Goal: Task Accomplishment & Management: Manage account settings

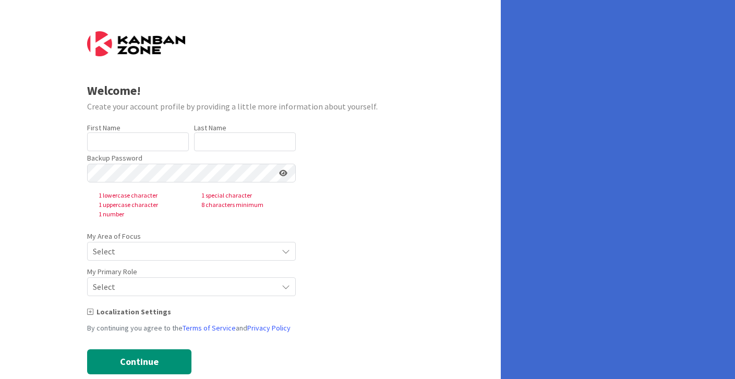
type input "[PERSON_NAME]"
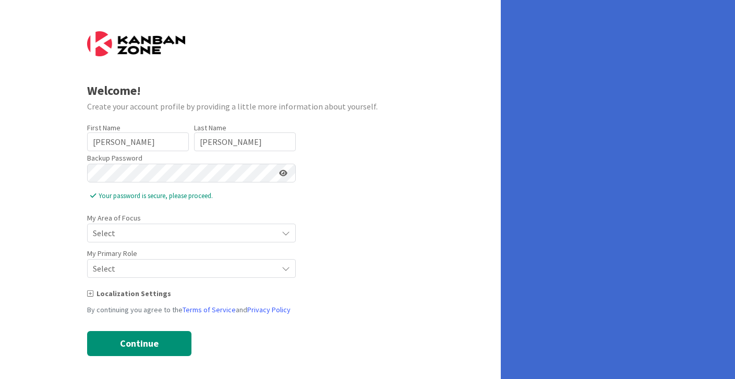
click at [135, 231] on span "Select" at bounding box center [182, 233] width 179 height 15
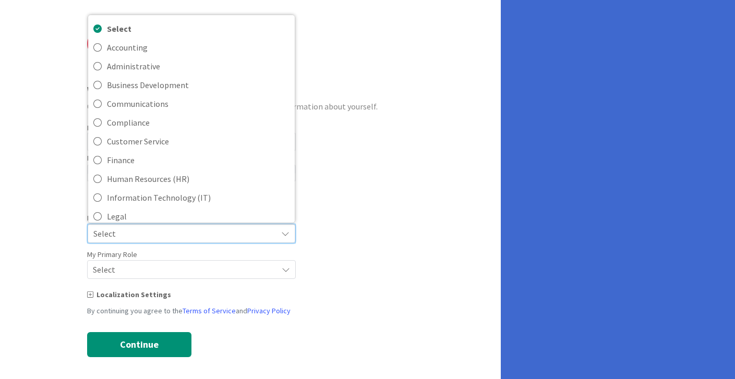
click at [419, 150] on div "Welcome! Create your account profile by providing a little more information abo…" at bounding box center [250, 191] width 501 height 383
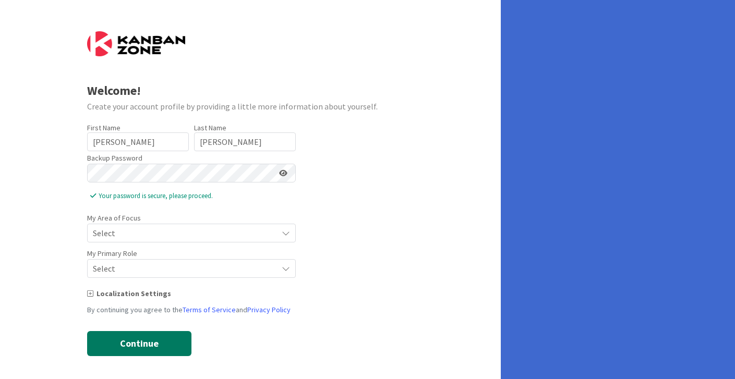
click at [125, 345] on button "Continue" at bounding box center [139, 343] width 104 height 25
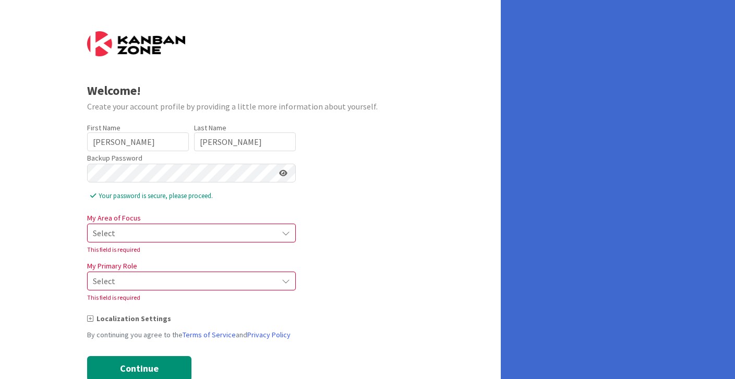
click at [144, 233] on span "Select" at bounding box center [182, 233] width 179 height 15
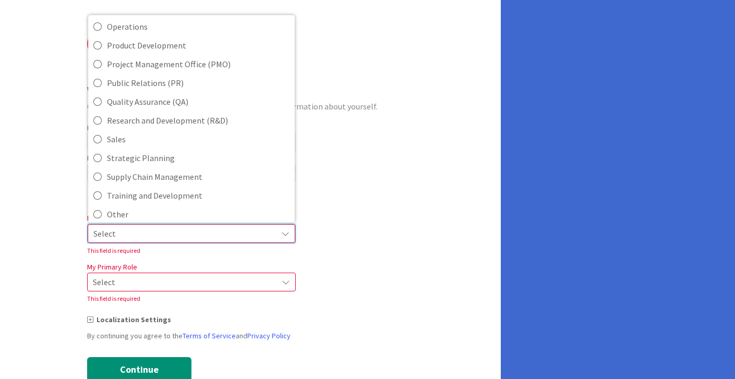
scroll to position [233, 0]
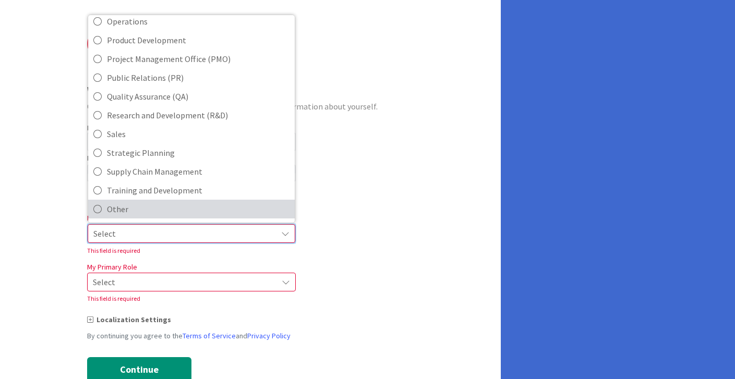
click at [137, 209] on span "Other" at bounding box center [198, 209] width 183 height 16
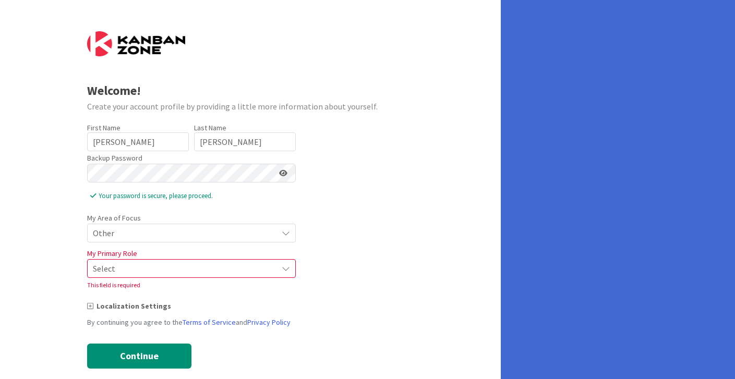
click at [134, 266] on span "Select" at bounding box center [182, 268] width 179 height 15
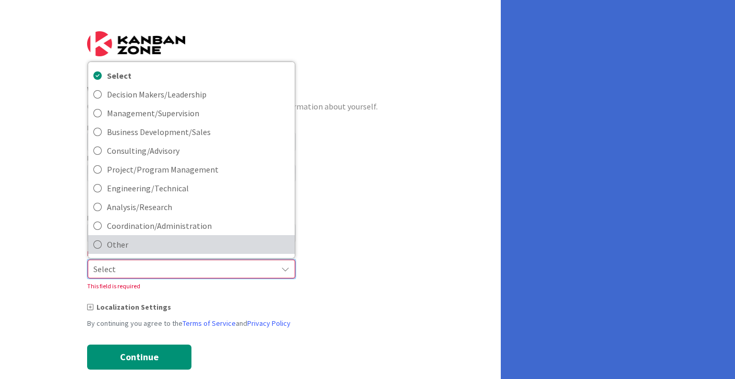
click at [134, 250] on span "Other" at bounding box center [198, 245] width 183 height 16
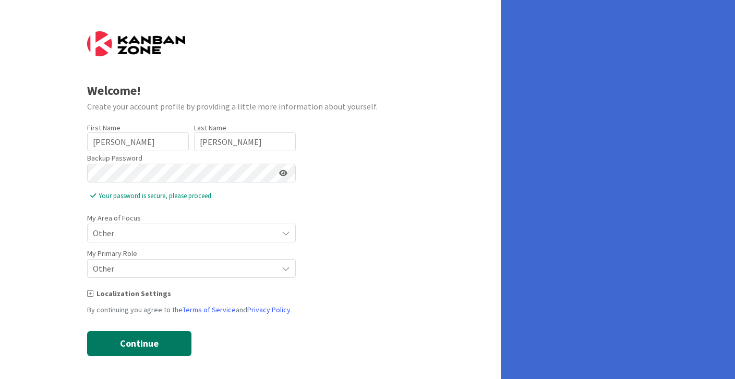
click at [133, 349] on button "Continue" at bounding box center [139, 343] width 104 height 25
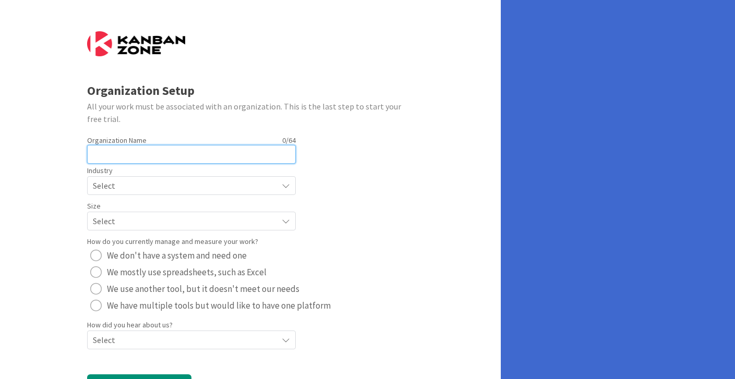
click at [264, 154] on input "text" at bounding box center [191, 154] width 209 height 19
type input "Central High School"
click at [206, 187] on span "Select" at bounding box center [182, 185] width 179 height 15
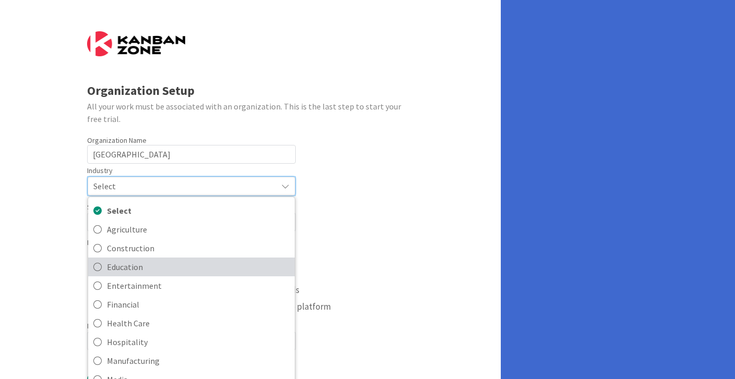
click at [201, 267] on span "Education" at bounding box center [198, 267] width 183 height 16
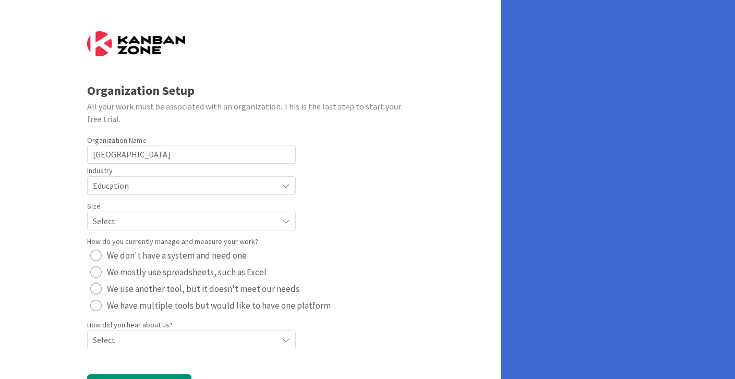
click at [195, 193] on span "Select" at bounding box center [182, 185] width 179 height 15
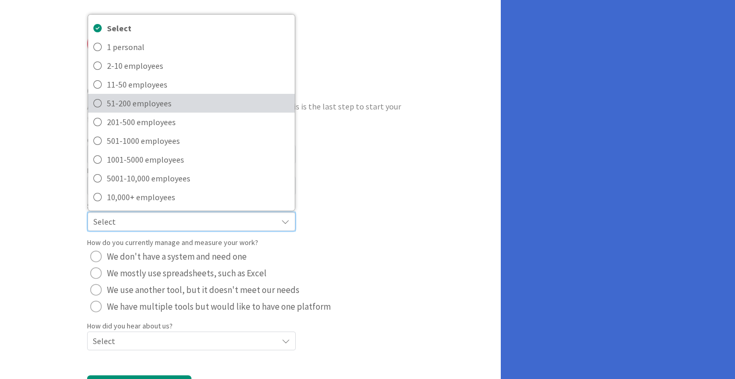
click at [196, 106] on span "51-200 employees" at bounding box center [198, 103] width 183 height 16
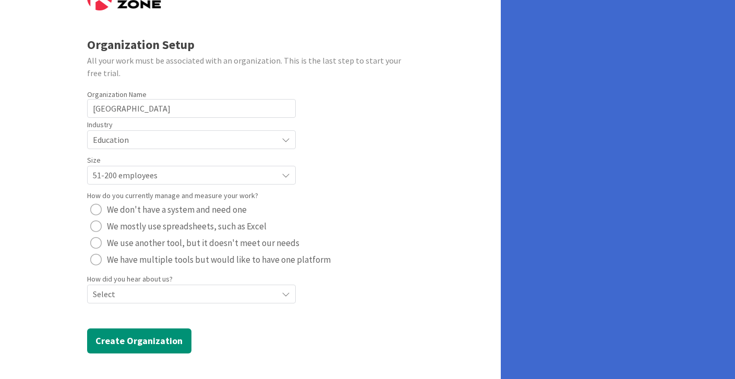
scroll to position [0, 0]
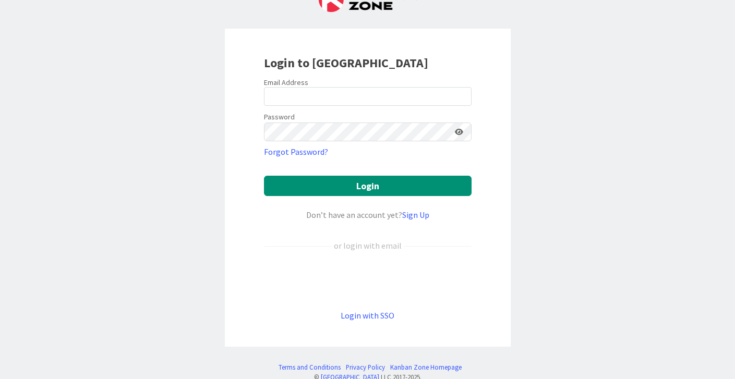
scroll to position [57, 0]
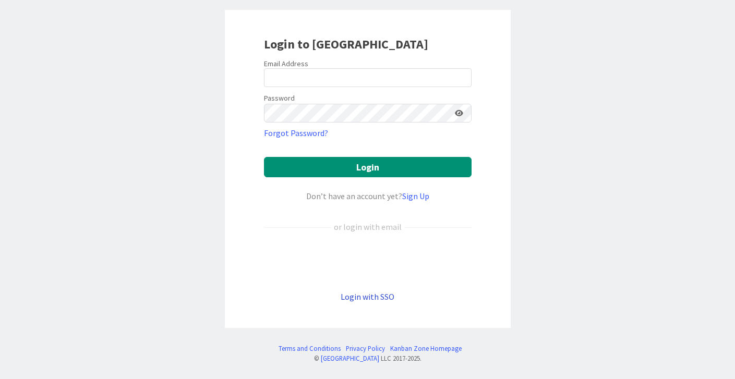
click at [363, 295] on link "Login with SSO" at bounding box center [368, 297] width 54 height 10
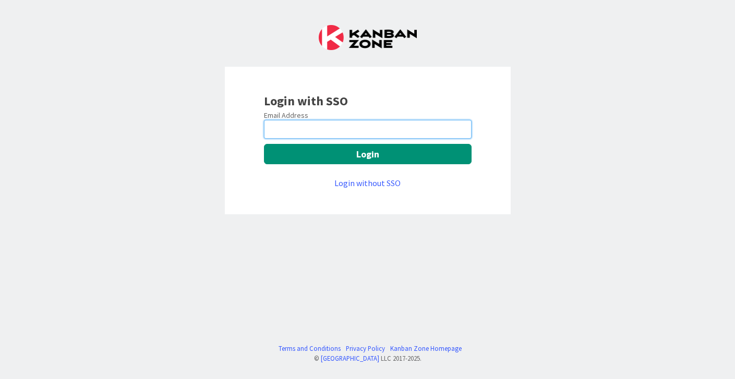
click at [301, 129] on input "email" at bounding box center [368, 129] width 208 height 19
type input "alison.werner@knoxschools.org"
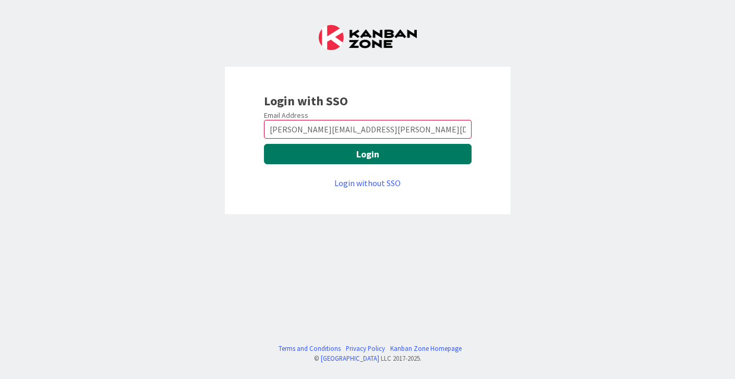
click at [338, 157] on button "Login" at bounding box center [368, 154] width 208 height 20
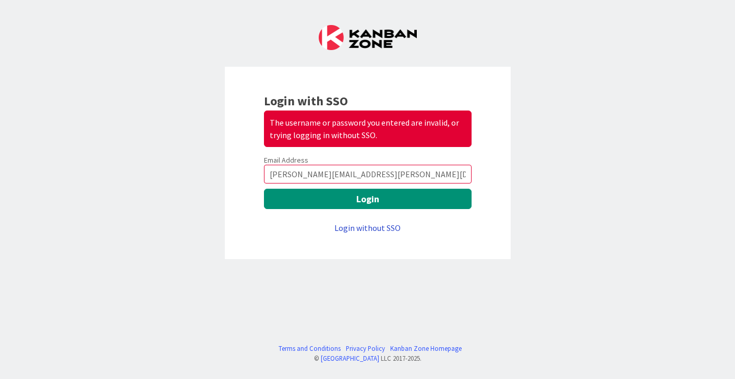
click at [346, 230] on link "Login without SSO" at bounding box center [367, 228] width 66 height 10
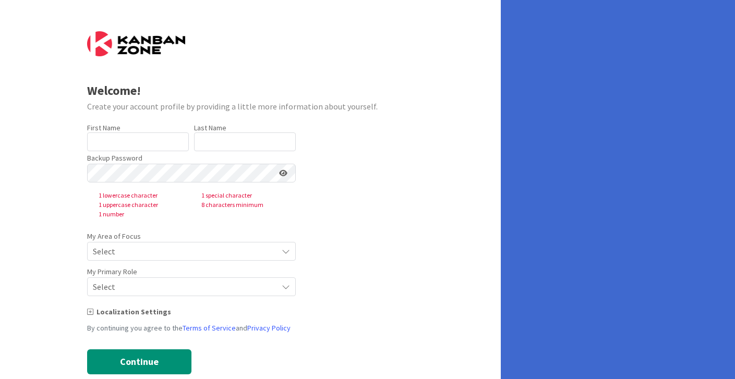
type input "ALISON"
type input "WERNER"
type input "[PERSON_NAME]"
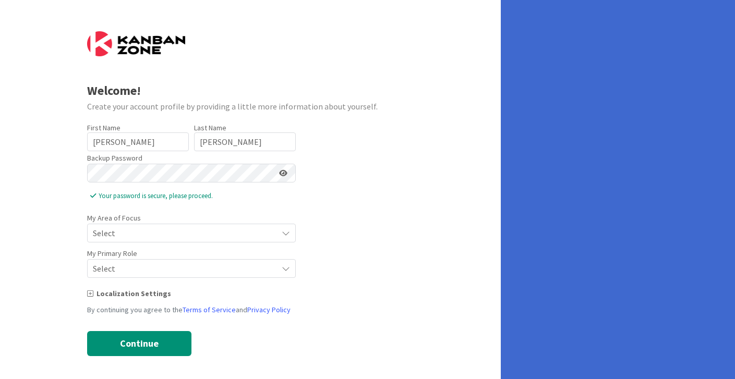
click at [119, 234] on span "Select" at bounding box center [182, 233] width 179 height 15
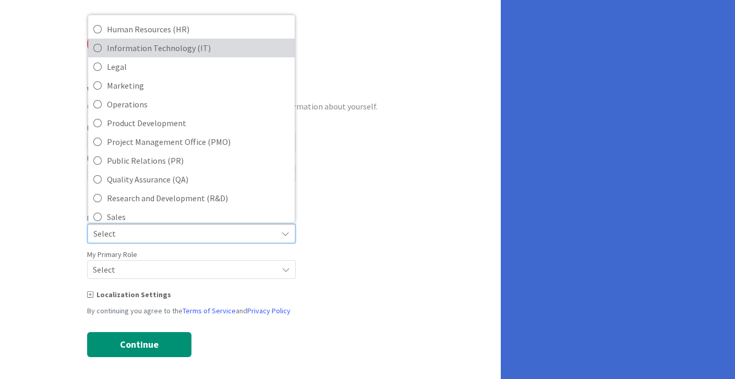
scroll to position [233, 0]
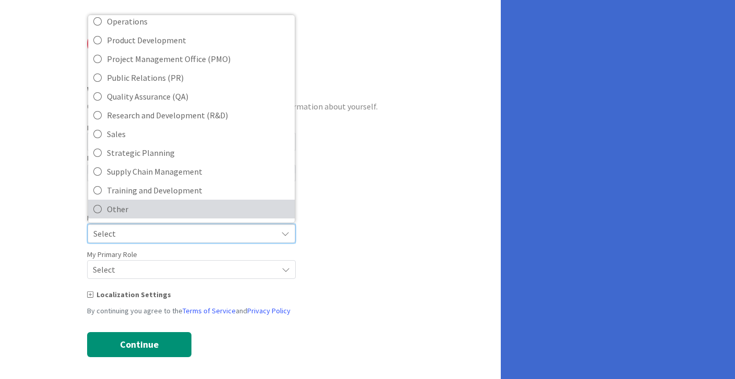
click at [127, 212] on span "Other" at bounding box center [198, 209] width 183 height 16
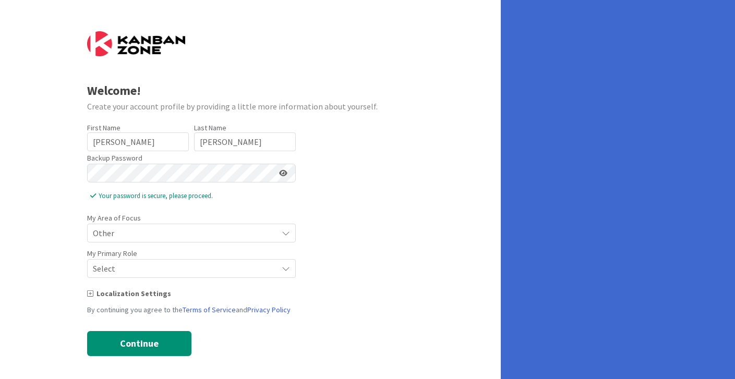
click at [122, 241] on span "Select" at bounding box center [182, 233] width 179 height 15
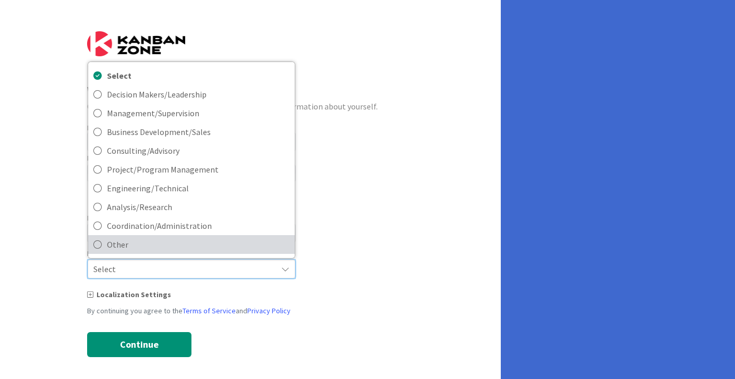
click at [121, 251] on span "Other" at bounding box center [198, 245] width 183 height 16
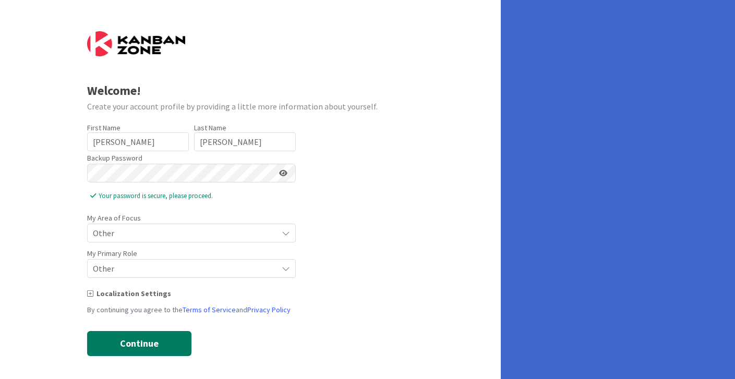
click at [125, 346] on button "Continue" at bounding box center [139, 343] width 104 height 25
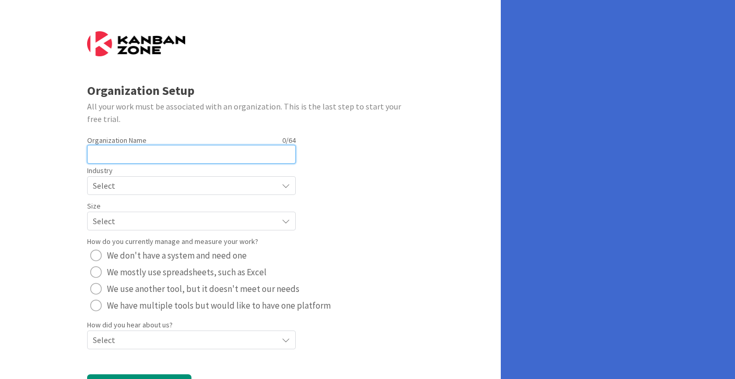
click at [121, 152] on input "text" at bounding box center [191, 154] width 209 height 19
type input "Central High School"
click at [141, 185] on span "Select" at bounding box center [182, 185] width 179 height 15
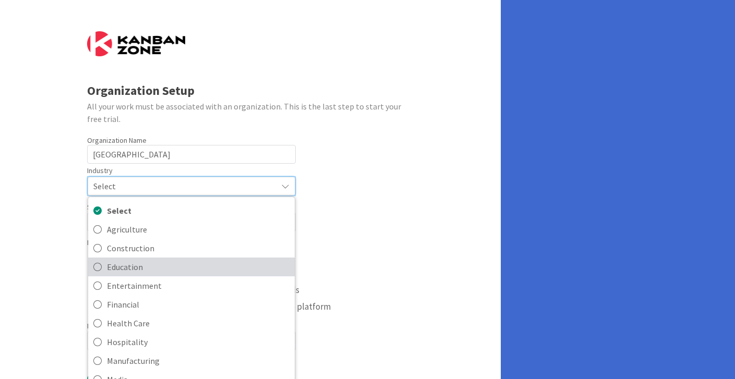
click at [134, 269] on span "Education" at bounding box center [198, 267] width 183 height 16
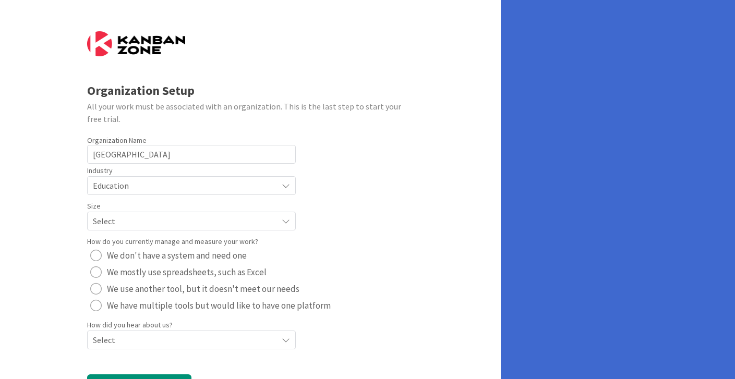
click at [134, 193] on span "Select" at bounding box center [182, 185] width 179 height 15
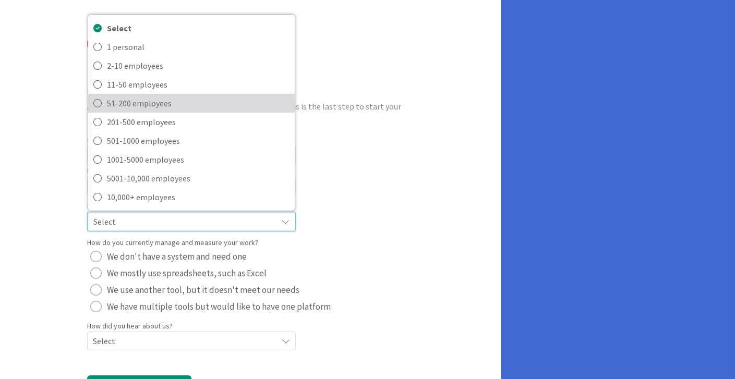
click at [135, 97] on span "51-200 employees" at bounding box center [198, 103] width 183 height 16
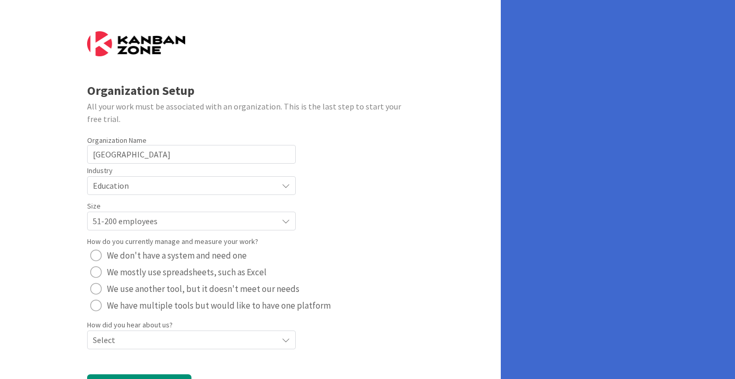
scroll to position [46, 0]
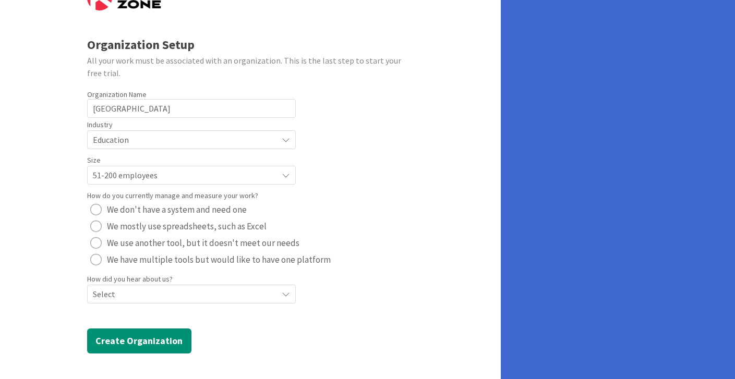
click at [133, 147] on span "Select" at bounding box center [182, 140] width 179 height 15
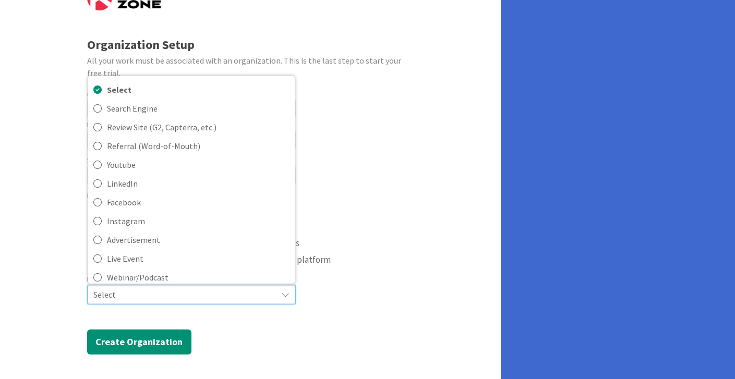
click at [206, 323] on form "Organization Setup All your work must be associated with an organization. This …" at bounding box center [250, 169] width 327 height 369
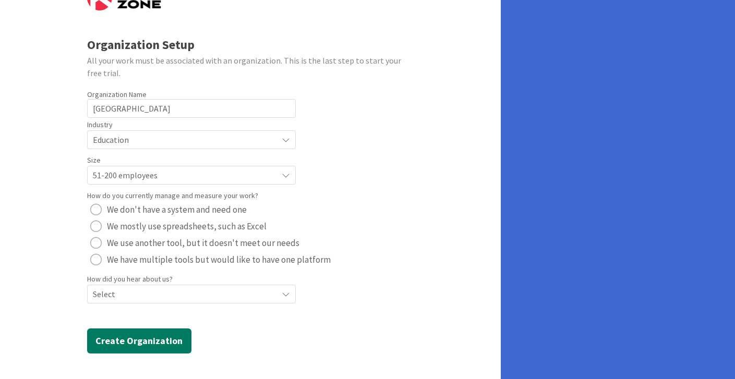
click at [162, 344] on button "Create Organization" at bounding box center [139, 341] width 104 height 25
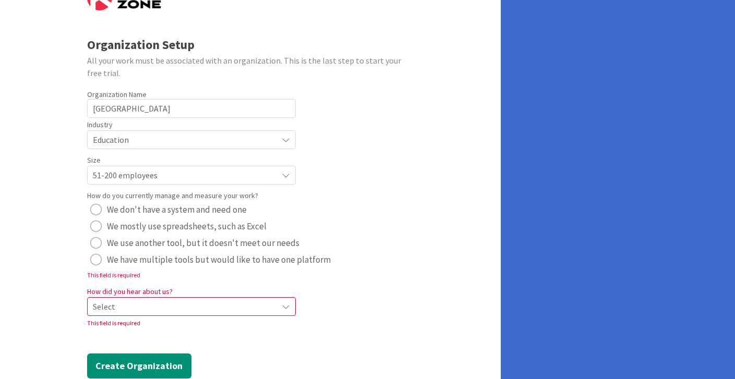
click at [148, 306] on span "Select" at bounding box center [182, 306] width 179 height 15
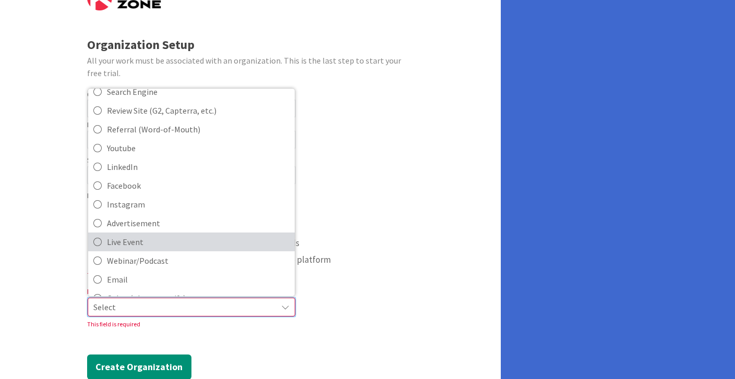
scroll to position [45, 0]
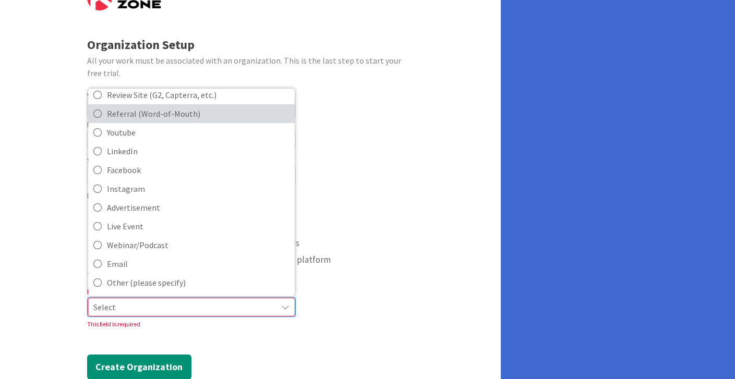
click at [152, 117] on span "Referral (Word-of-Mouth)" at bounding box center [198, 114] width 183 height 16
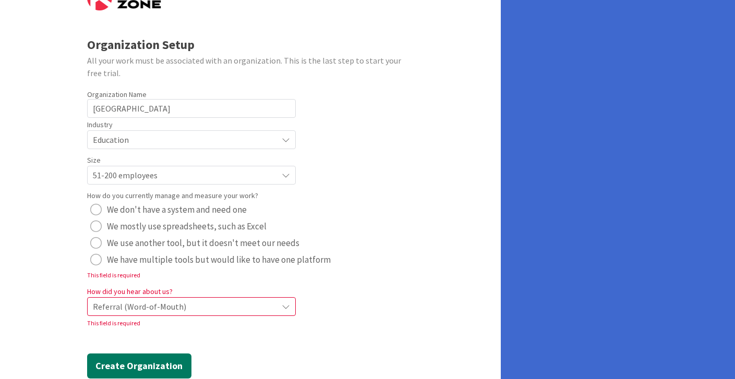
click at [146, 362] on button "Create Organization" at bounding box center [139, 366] width 104 height 25
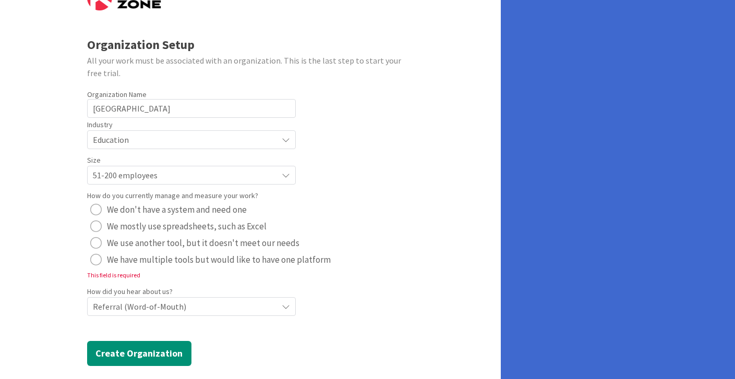
click at [92, 257] on div "radio" at bounding box center [95, 259] width 11 height 11
click at [116, 352] on button "Create Organization" at bounding box center [139, 353] width 104 height 25
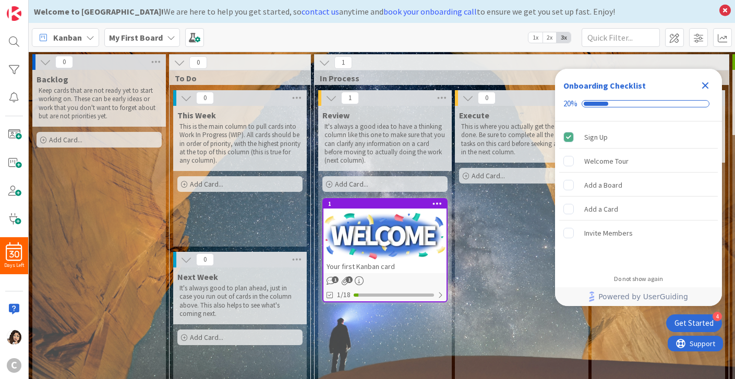
click at [705, 83] on icon "Close Checklist" at bounding box center [705, 85] width 13 height 13
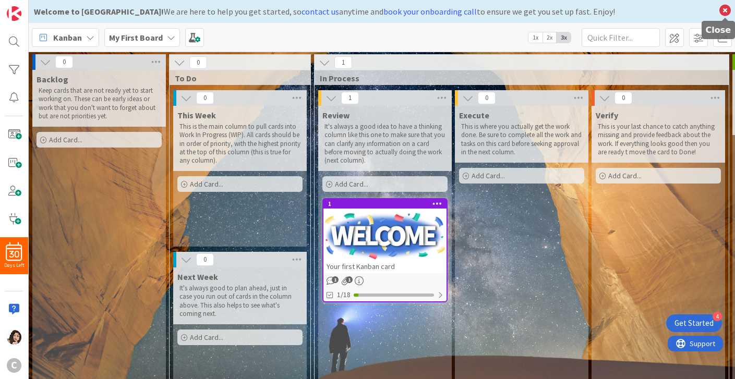
click at [726, 10] on icon at bounding box center [725, 10] width 14 height 15
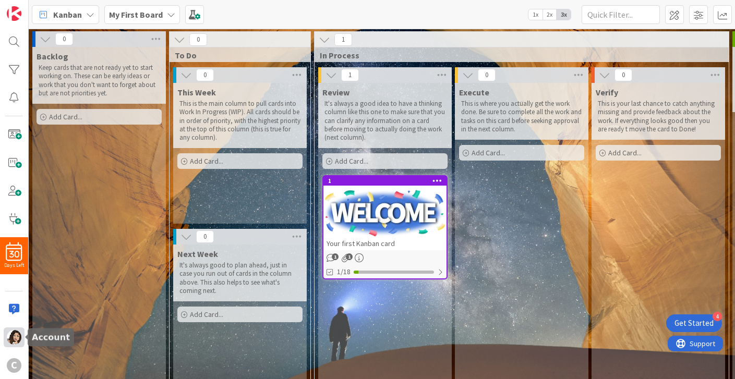
click at [11, 338] on img at bounding box center [14, 337] width 15 height 15
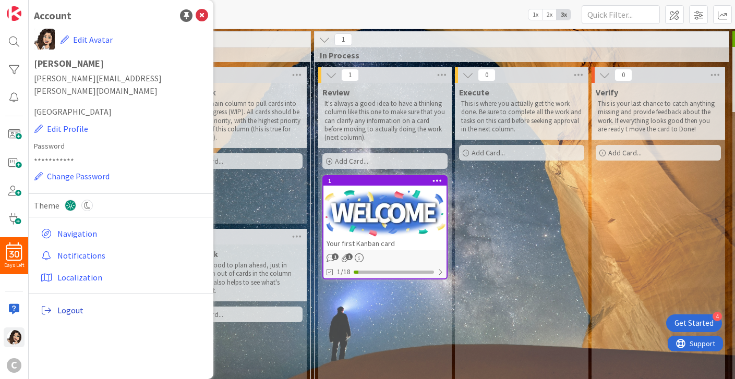
click at [76, 304] on span "Logout" at bounding box center [130, 310] width 147 height 13
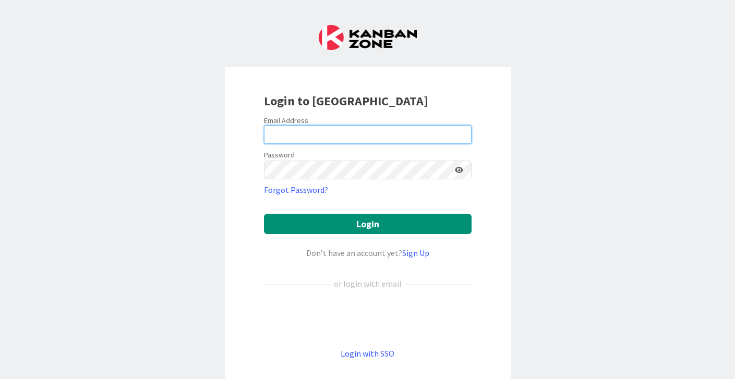
click at [363, 130] on input "email" at bounding box center [368, 134] width 208 height 19
type input "alison.werner@knoxschools.org"
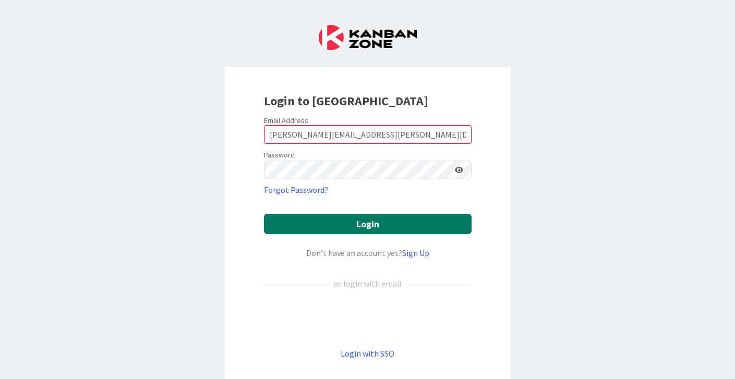
click at [369, 224] on button "Login" at bounding box center [368, 224] width 208 height 20
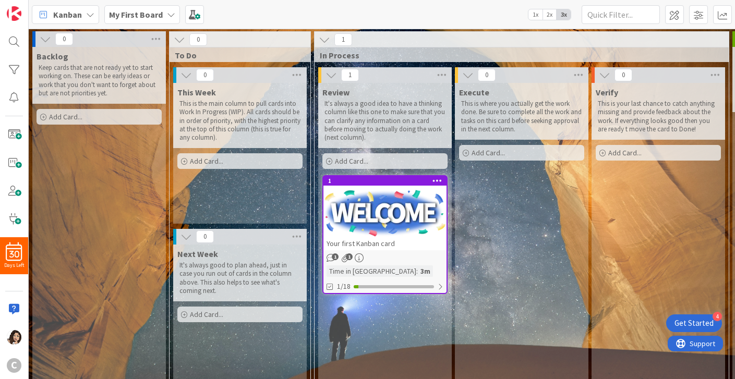
click at [91, 14] on icon at bounding box center [90, 14] width 8 height 8
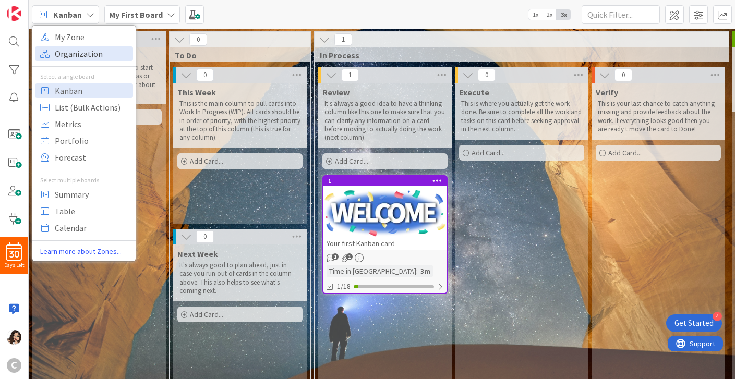
click at [86, 53] on span "Organization" at bounding box center [92, 54] width 75 height 16
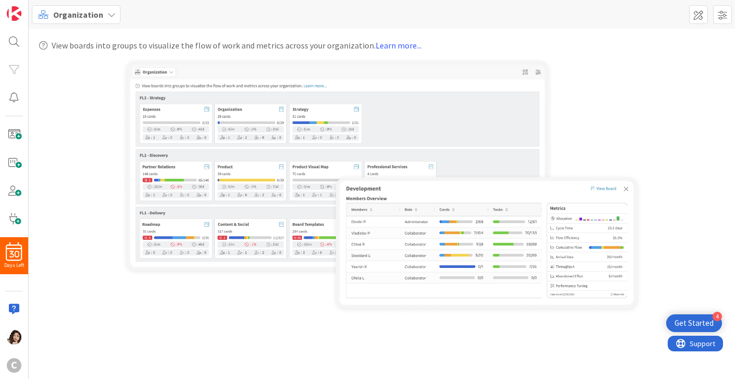
click at [107, 12] on icon at bounding box center [111, 14] width 8 height 8
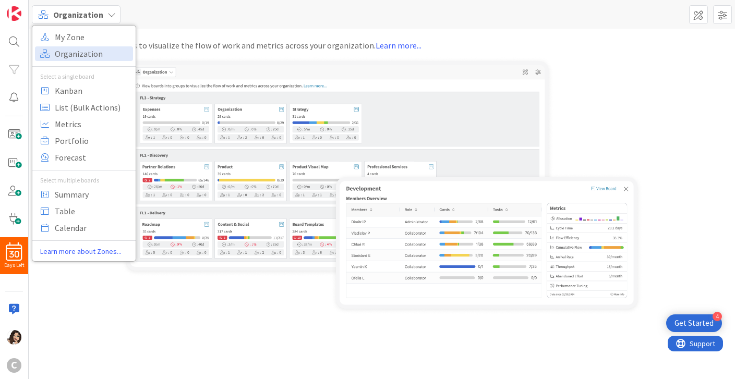
click at [159, 312] on img at bounding box center [382, 186] width 522 height 258
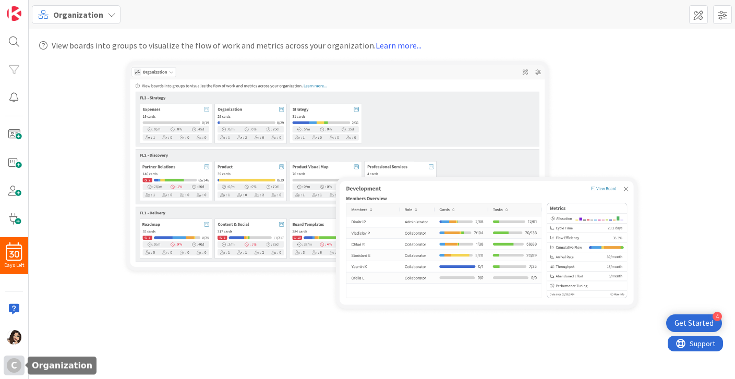
click at [13, 366] on div "C" at bounding box center [14, 365] width 15 height 15
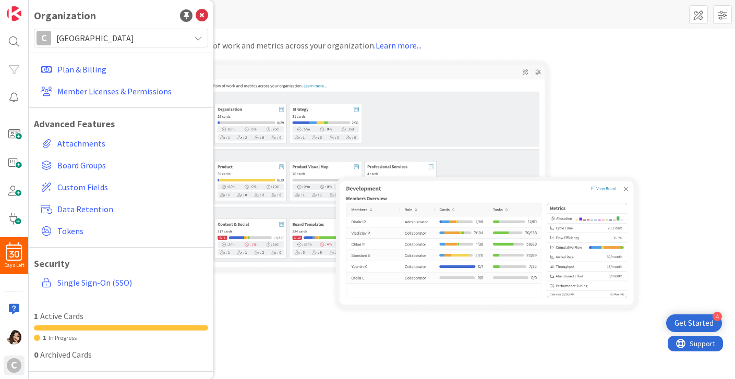
click at [178, 41] on span "Central High School" at bounding box center [120, 38] width 128 height 15
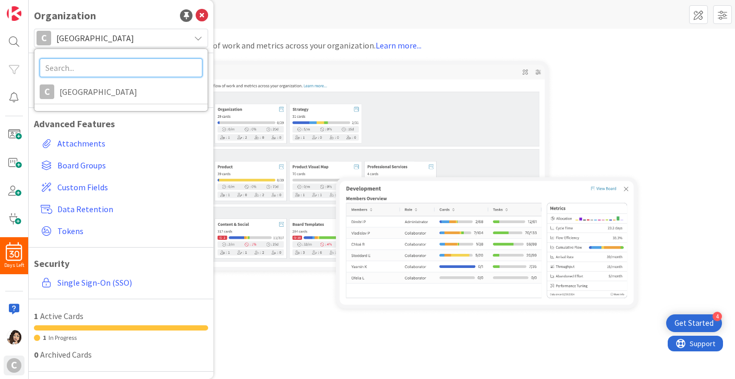
click at [162, 62] on input "text" at bounding box center [121, 67] width 163 height 19
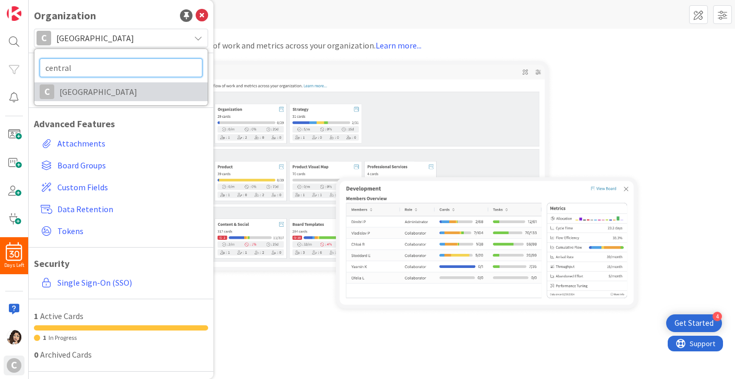
type input "central"
click at [131, 91] on span "Central High School" at bounding box center [130, 92] width 143 height 16
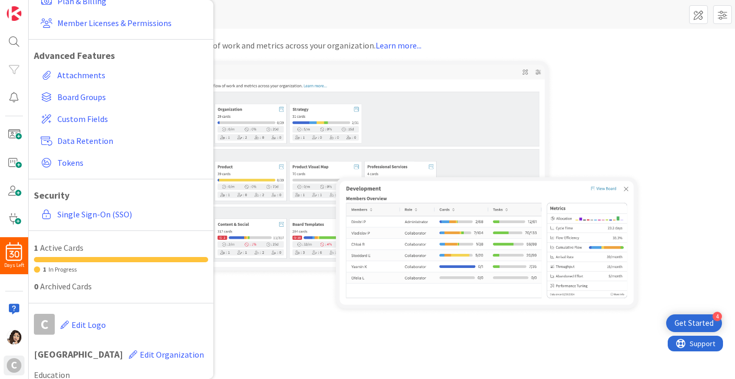
scroll to position [122, 0]
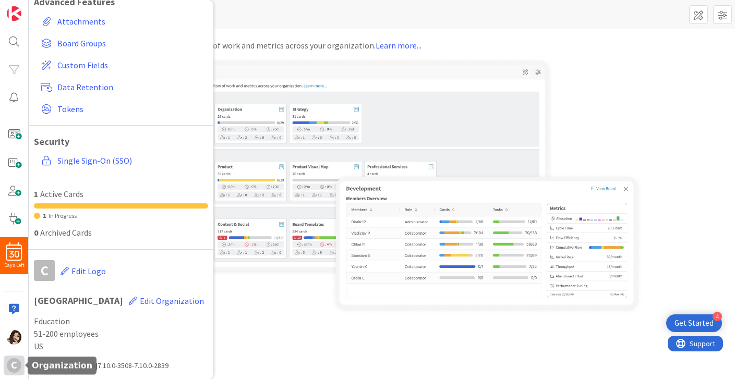
click at [17, 366] on div "C" at bounding box center [14, 365] width 15 height 15
click at [13, 364] on div "C" at bounding box center [14, 365] width 15 height 15
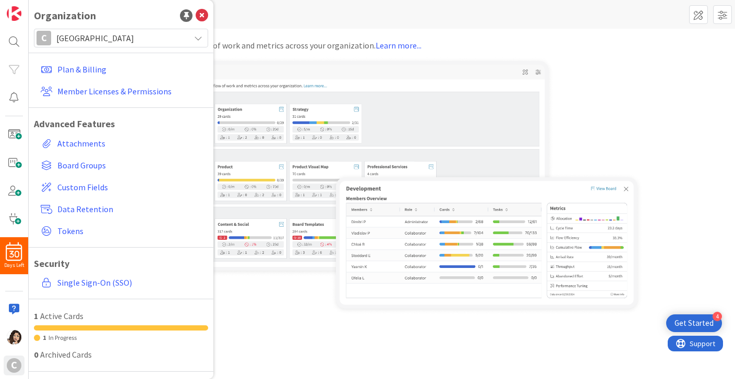
click at [143, 37] on span "Central High School" at bounding box center [120, 38] width 128 height 15
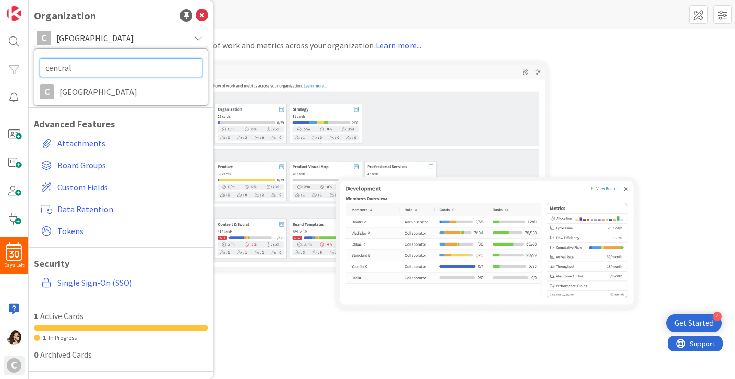
click at [132, 66] on input "central" at bounding box center [121, 67] width 163 height 19
click at [75, 231] on span "Tokens" at bounding box center [130, 231] width 147 height 13
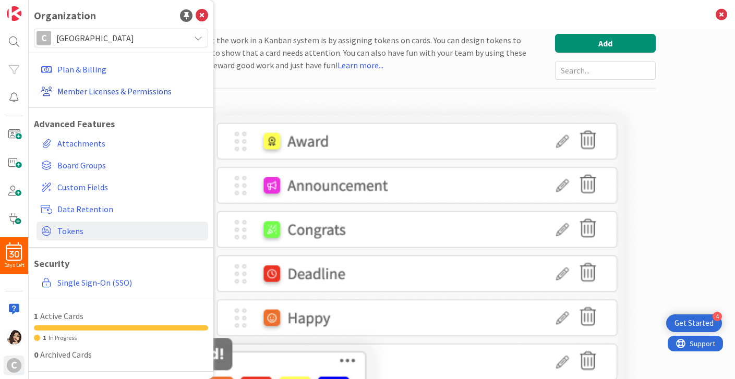
click at [100, 92] on link "Member Licenses & Permissions" at bounding box center [123, 91] width 172 height 19
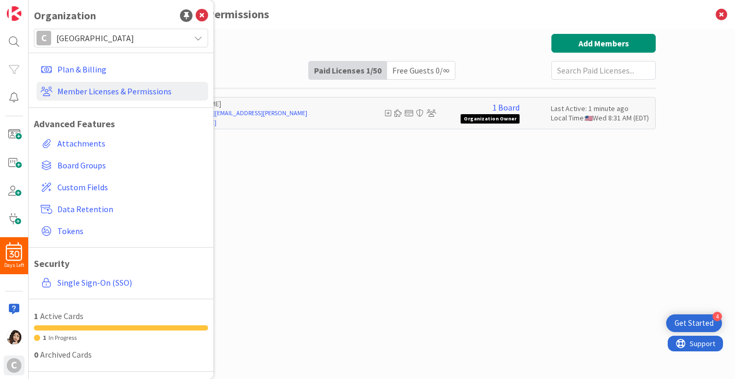
click at [296, 223] on div "Paid Available: 49 Free Available: Unlimited Name Paid Licenses 1 / 50 Free Gue…" at bounding box center [382, 193] width 548 height 319
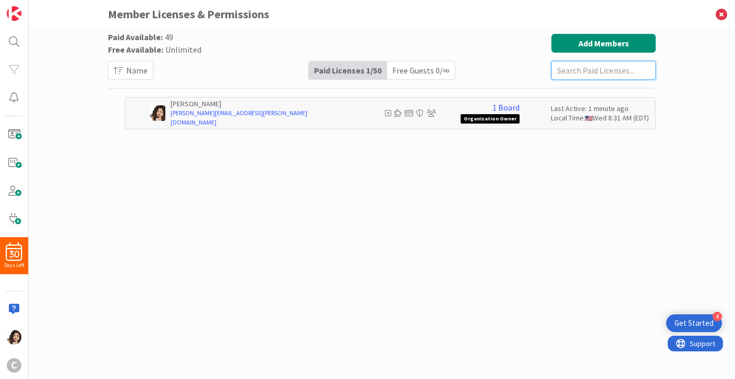
click at [573, 70] on input "text" at bounding box center [603, 70] width 104 height 19
type input "central high school"
click at [421, 74] on div "Free Guests 0 / ∞" at bounding box center [421, 71] width 68 height 18
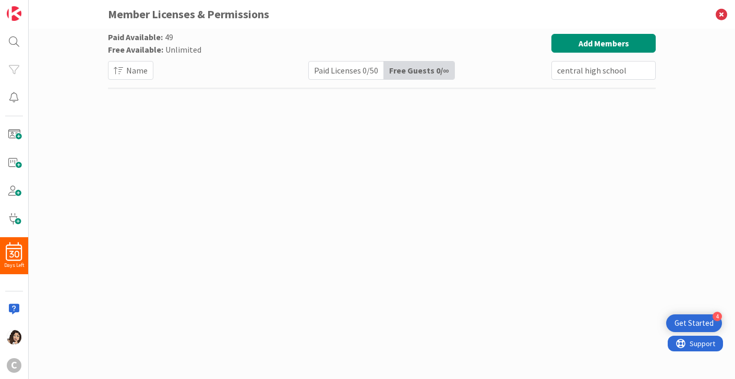
click at [345, 71] on div "Paid Licenses 0 / 50" at bounding box center [346, 71] width 75 height 18
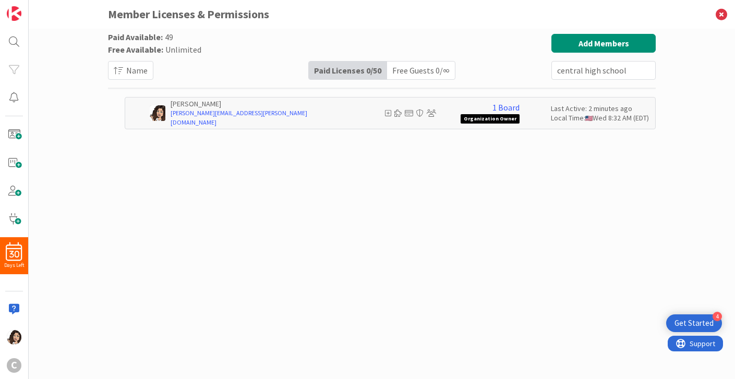
click at [692, 323] on div "Get Started" at bounding box center [694, 323] width 39 height 10
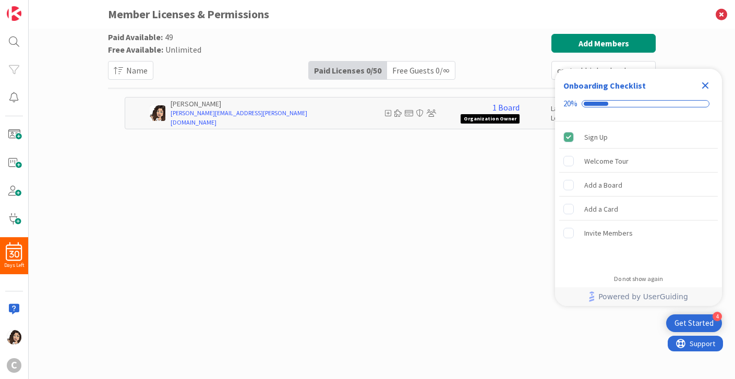
click at [516, 295] on div "Paid Available: 49 Free Available: Unlimited Name Paid Licenses 0 / 50 Free Gue…" at bounding box center [382, 193] width 548 height 319
click at [705, 85] on icon "Close Checklist" at bounding box center [705, 85] width 7 height 7
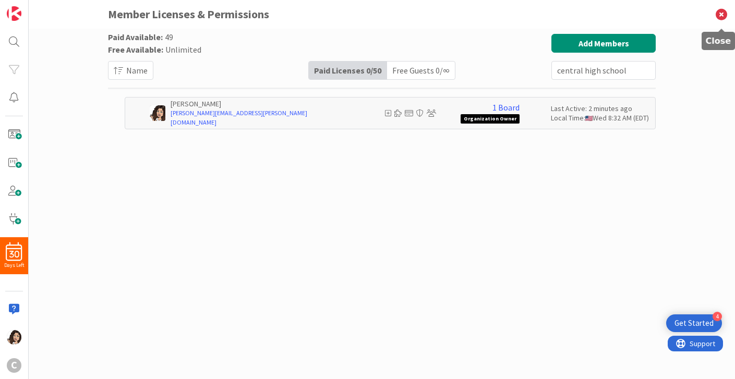
click at [720, 13] on icon at bounding box center [721, 14] width 27 height 29
